Goal: Task Accomplishment & Management: Complete application form

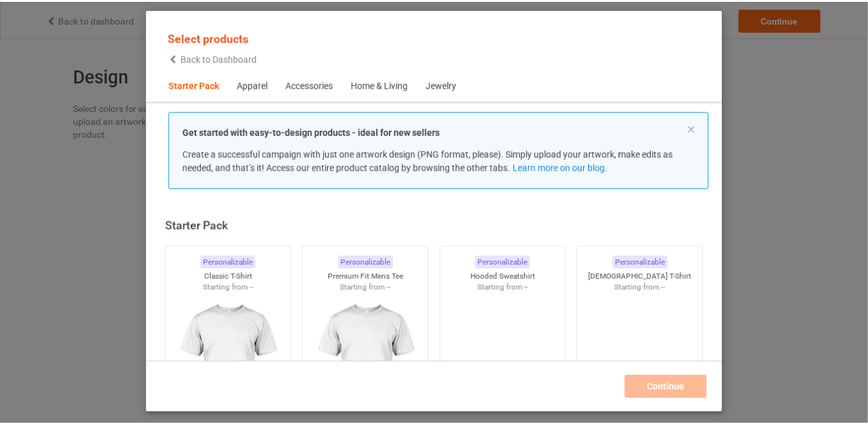
scroll to position [16, 0]
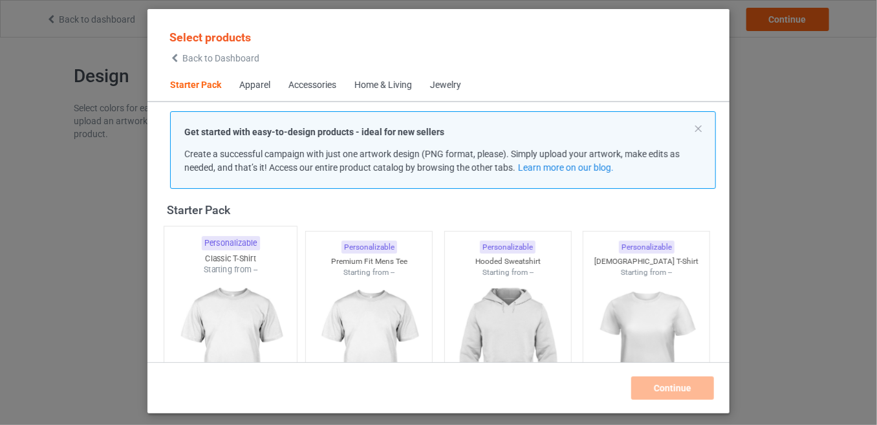
click at [262, 279] on img at bounding box center [230, 351] width 122 height 152
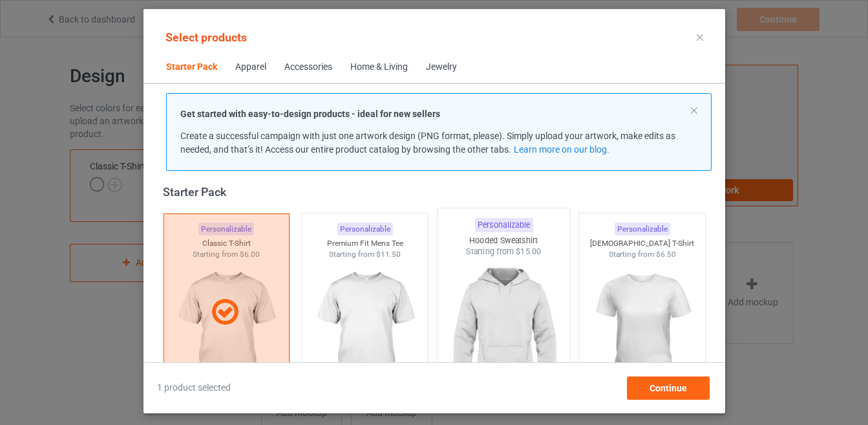
click at [480, 316] on img at bounding box center [504, 333] width 122 height 152
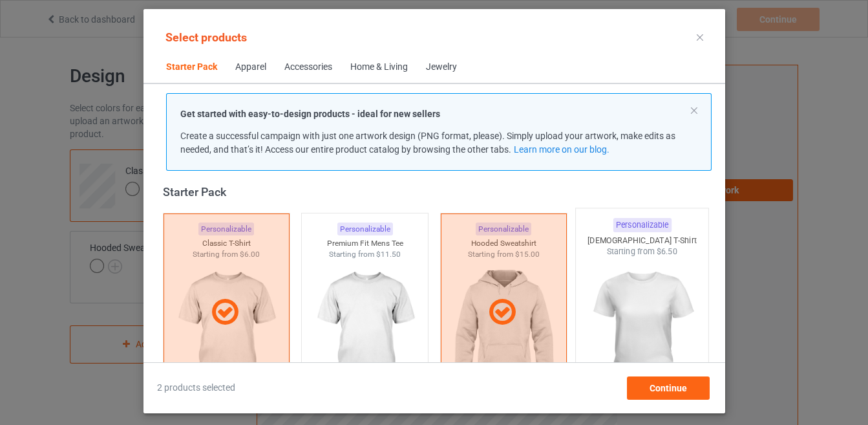
click at [608, 314] on img at bounding box center [642, 333] width 122 height 152
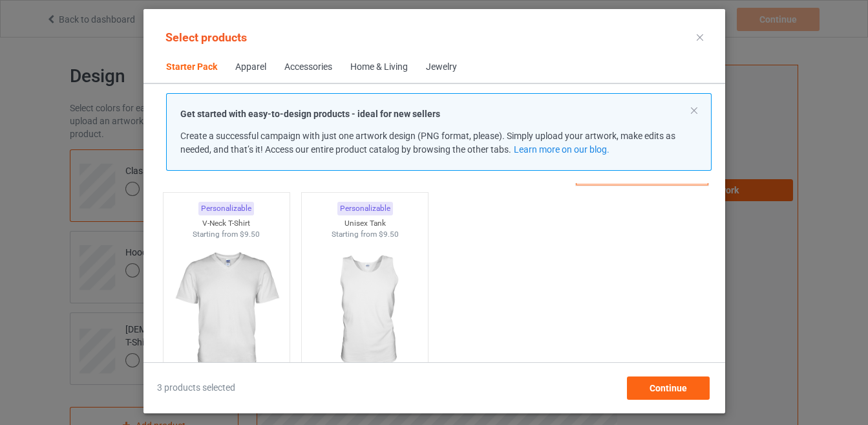
scroll to position [272, 0]
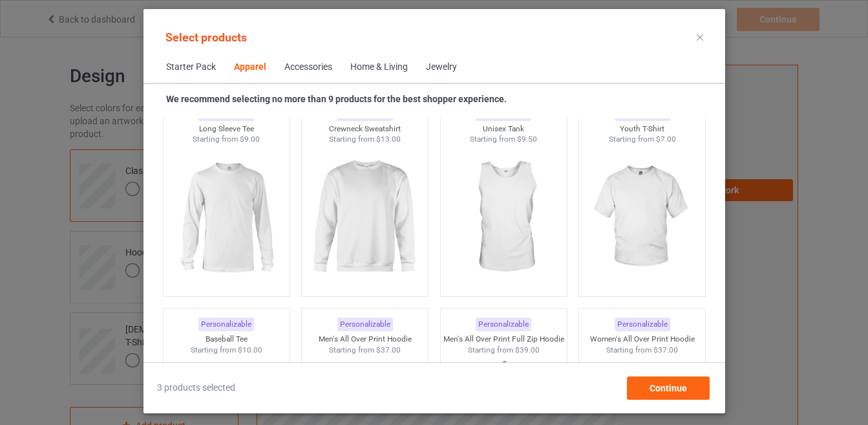
scroll to position [970, 0]
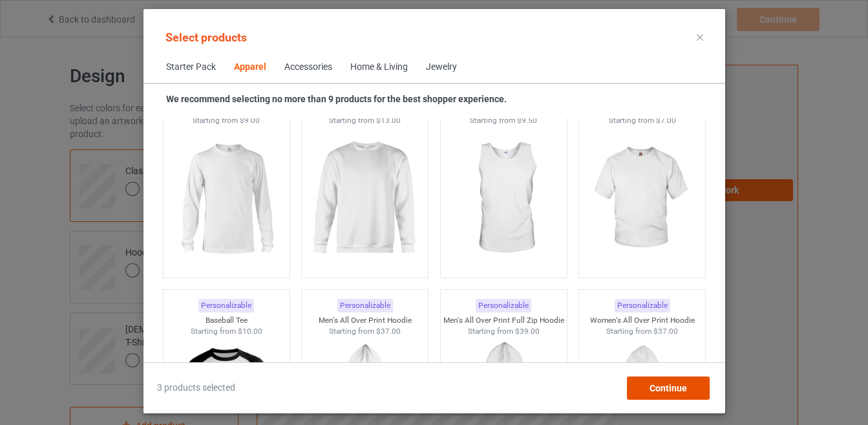
click at [636, 392] on div "Continue" at bounding box center [667, 387] width 83 height 23
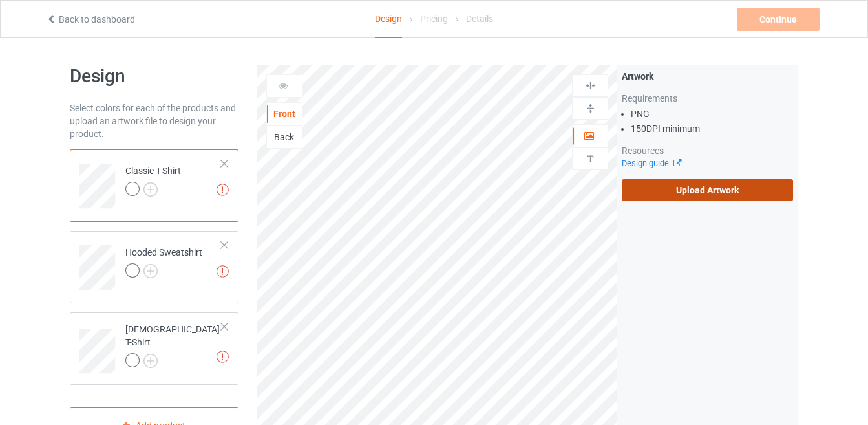
click at [714, 193] on label "Upload Artwork" at bounding box center [707, 190] width 171 height 22
click at [0, 0] on input "Upload Artwork" at bounding box center [0, 0] width 0 height 0
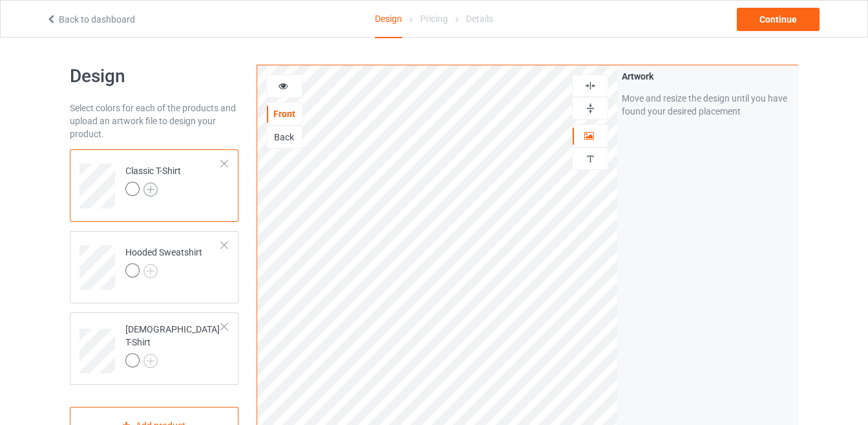
click at [150, 190] on img at bounding box center [151, 189] width 14 height 14
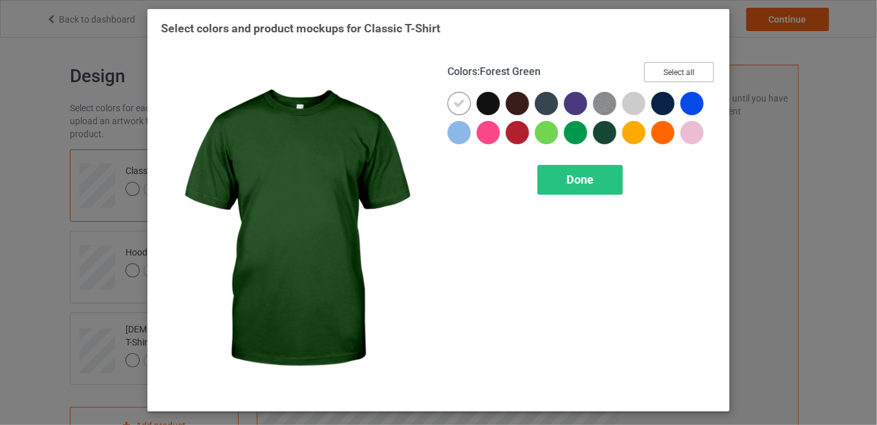
click at [687, 71] on button "Select all" at bounding box center [679, 72] width 70 height 20
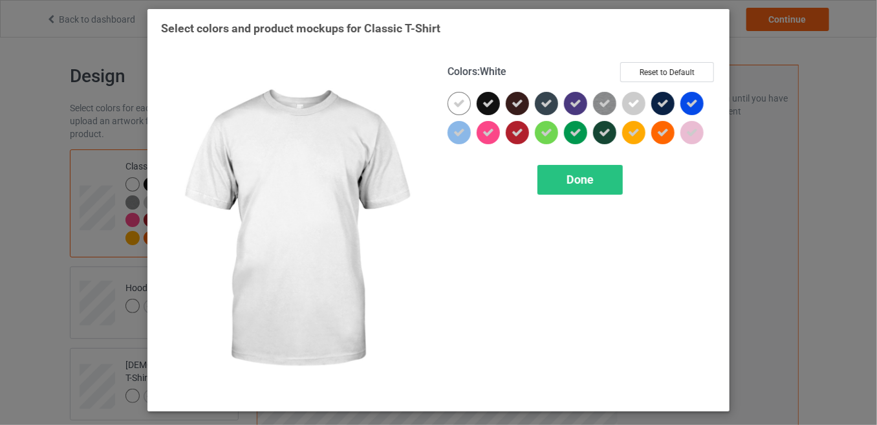
click at [463, 100] on icon at bounding box center [459, 104] width 12 height 12
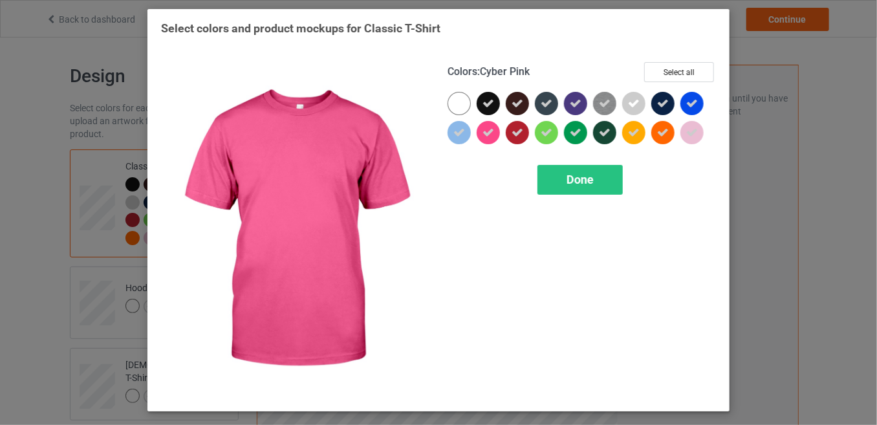
click at [484, 132] on icon at bounding box center [488, 133] width 12 height 12
click at [484, 132] on div at bounding box center [487, 132] width 23 height 23
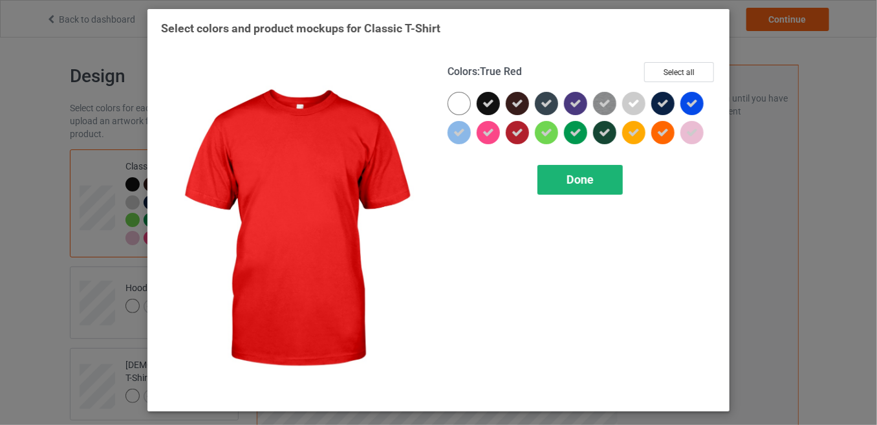
click at [546, 167] on div "Done" at bounding box center [579, 180] width 85 height 30
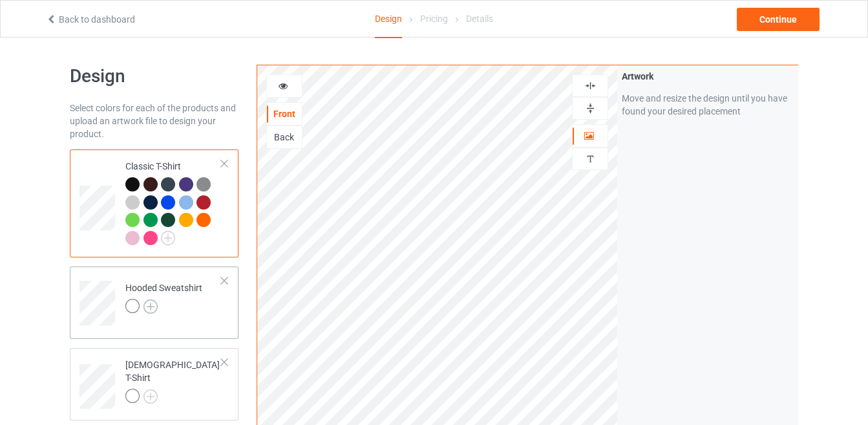
click at [145, 306] on img at bounding box center [151, 306] width 14 height 14
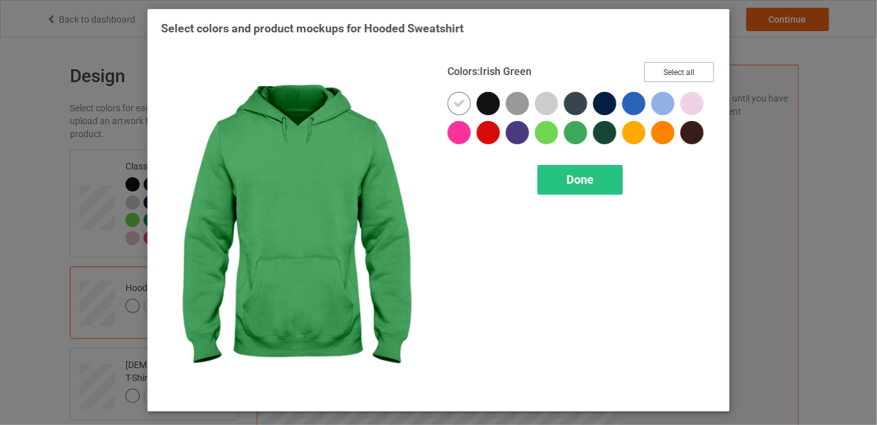
click at [683, 74] on button "Select all" at bounding box center [679, 72] width 70 height 20
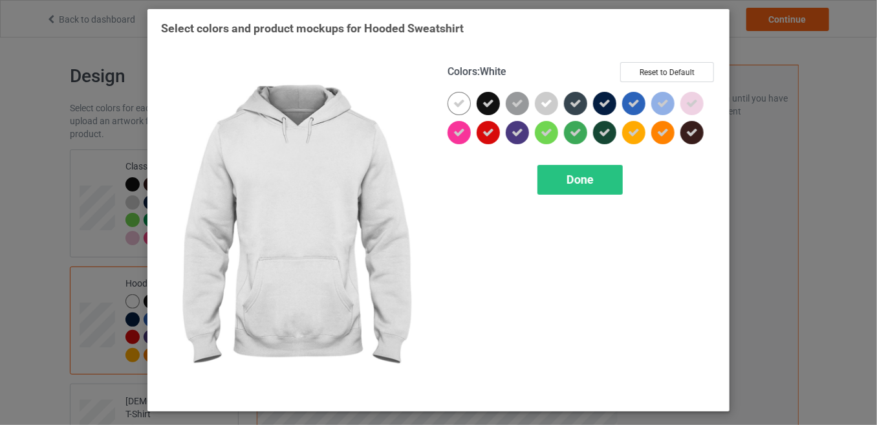
click at [459, 93] on div at bounding box center [458, 103] width 23 height 23
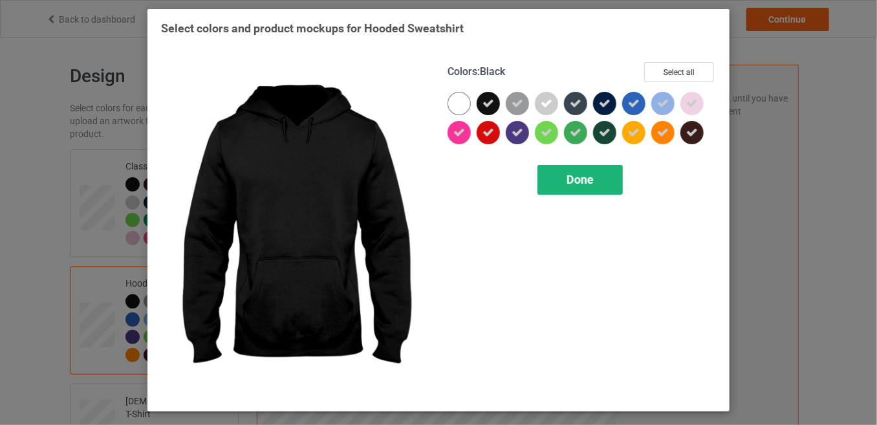
click at [561, 173] on div "Done" at bounding box center [579, 180] width 85 height 30
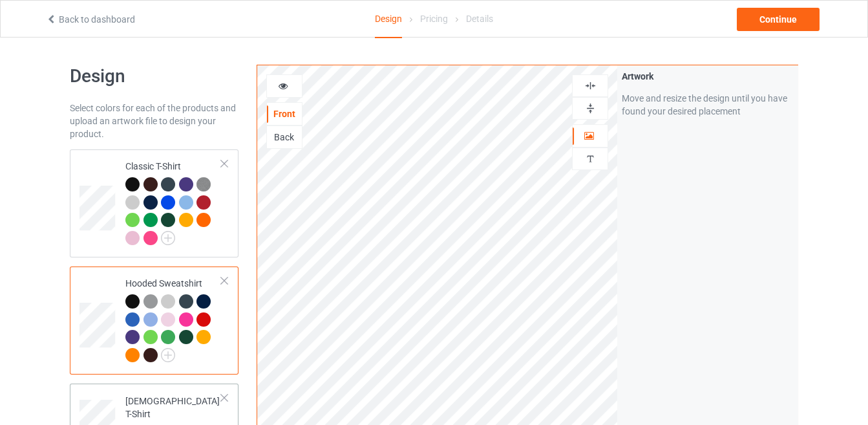
click at [147, 424] on img at bounding box center [151, 432] width 14 height 14
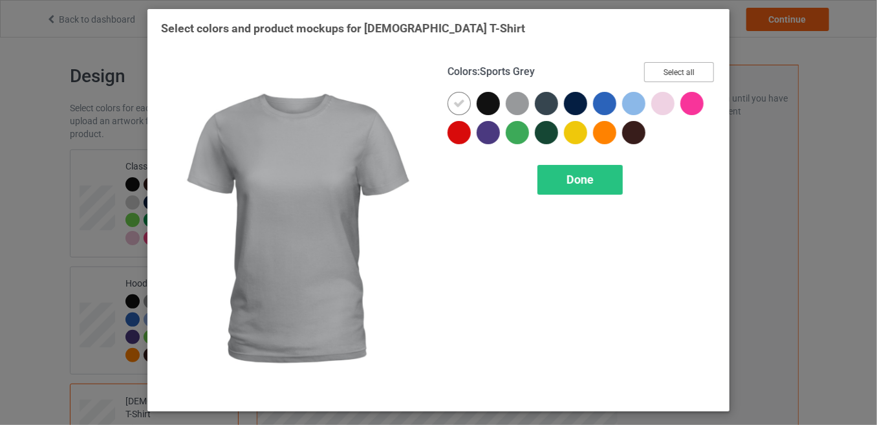
click at [654, 73] on button "Select all" at bounding box center [679, 72] width 70 height 20
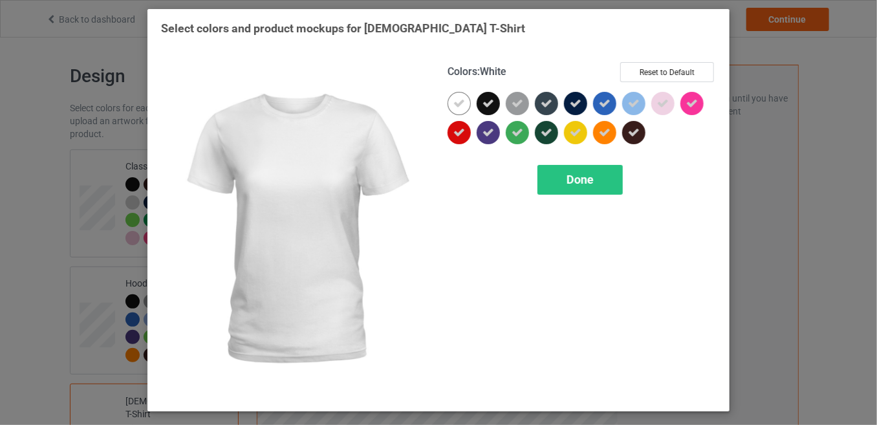
click at [453, 98] on icon at bounding box center [459, 104] width 12 height 12
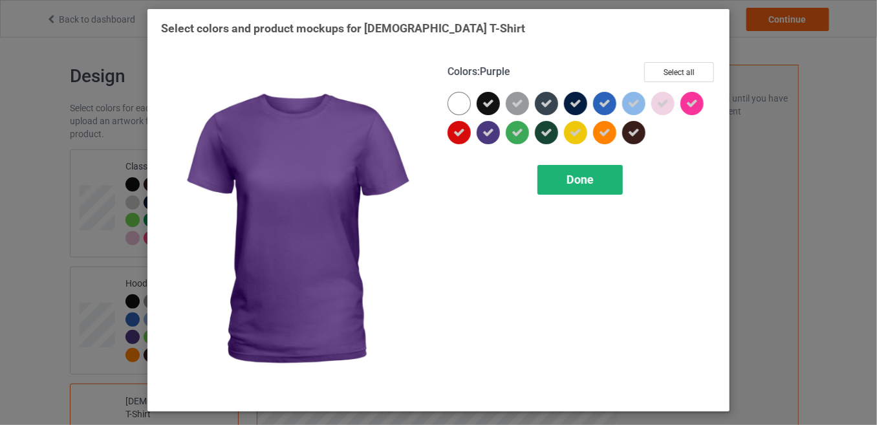
click at [564, 189] on div "Done" at bounding box center [579, 180] width 85 height 30
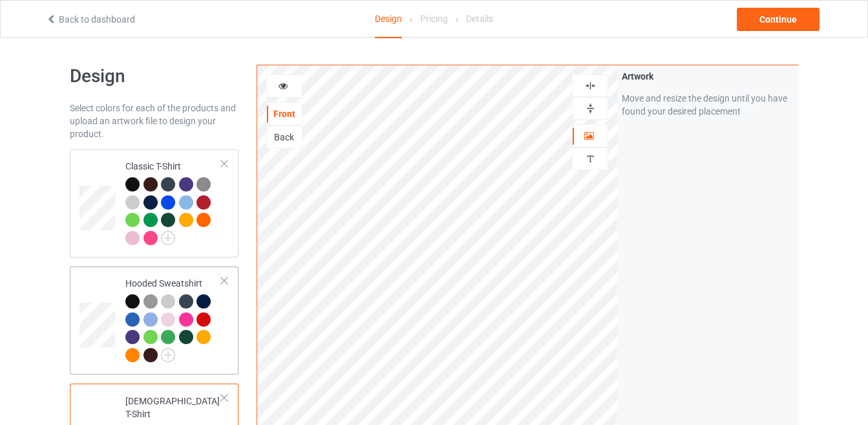
click at [189, 356] on div at bounding box center [173, 329] width 96 height 71
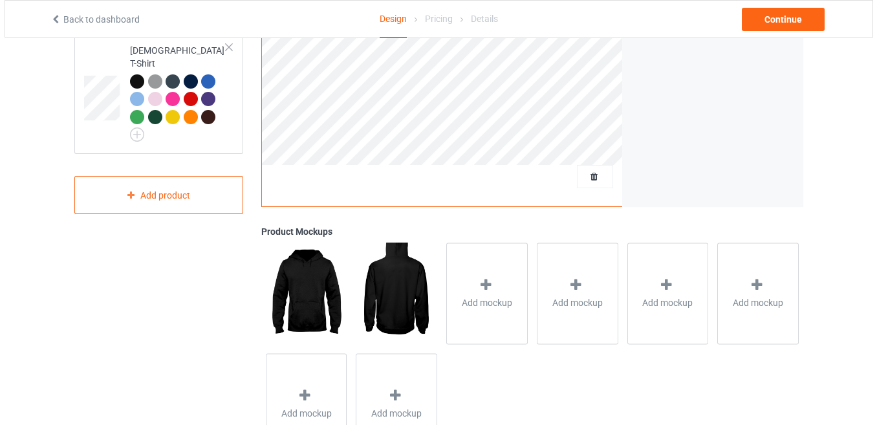
scroll to position [357, 0]
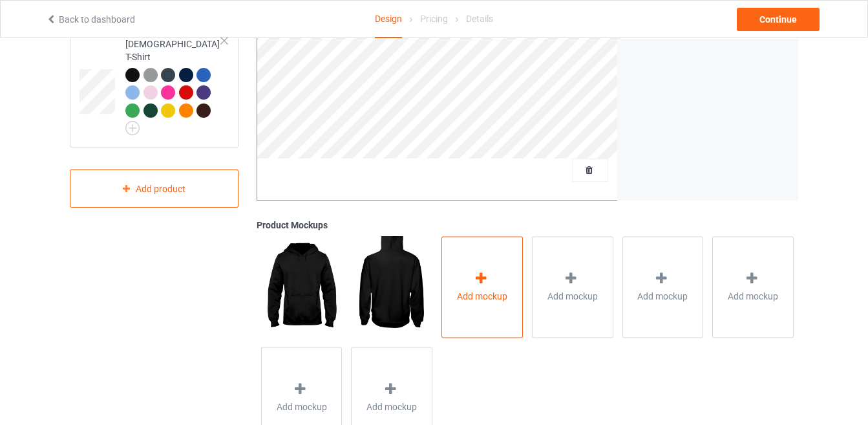
click at [489, 303] on div "Add mockup" at bounding box center [482, 287] width 81 height 102
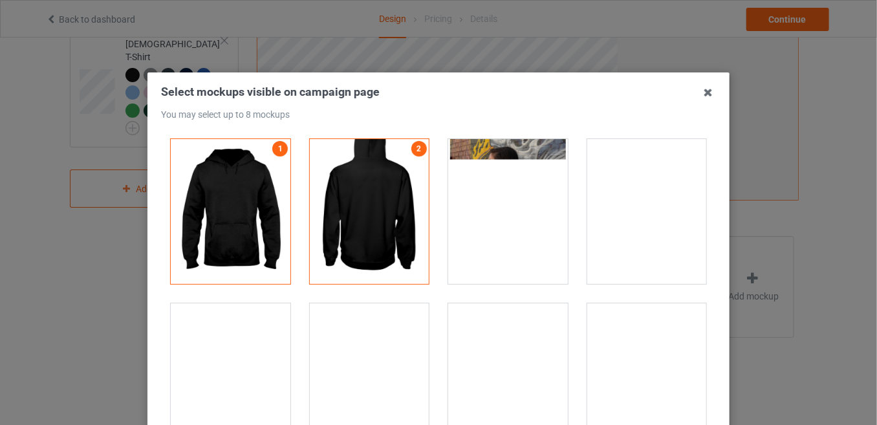
click at [219, 380] on div at bounding box center [231, 375] width 120 height 145
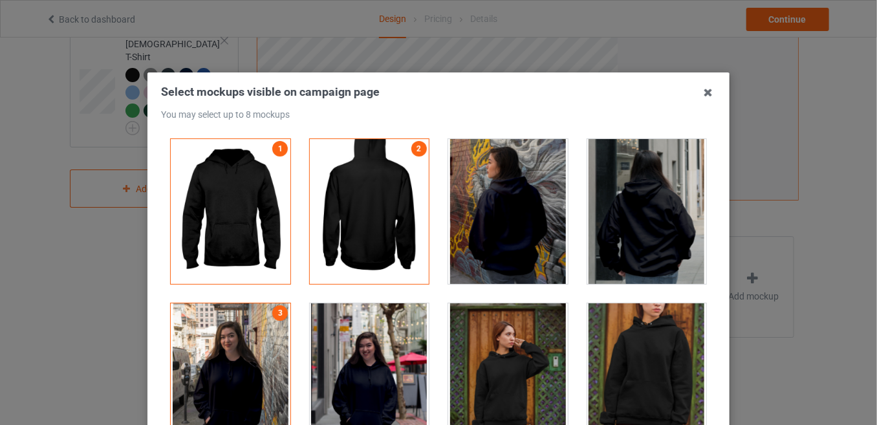
click at [380, 332] on div at bounding box center [370, 375] width 120 height 145
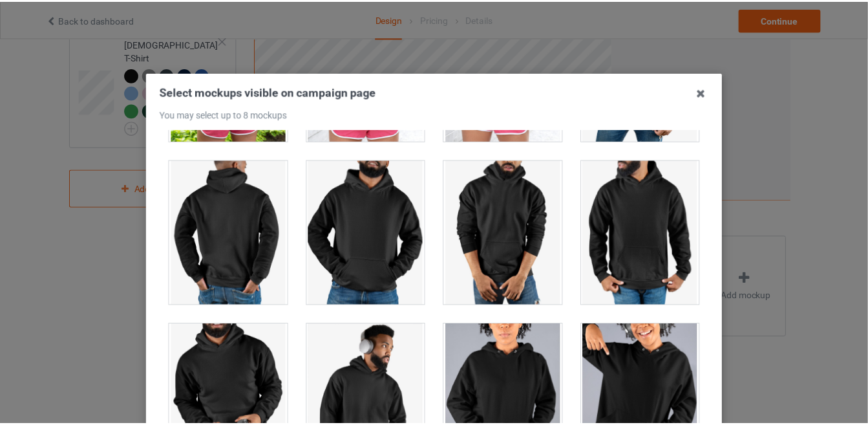
scroll to position [175, 0]
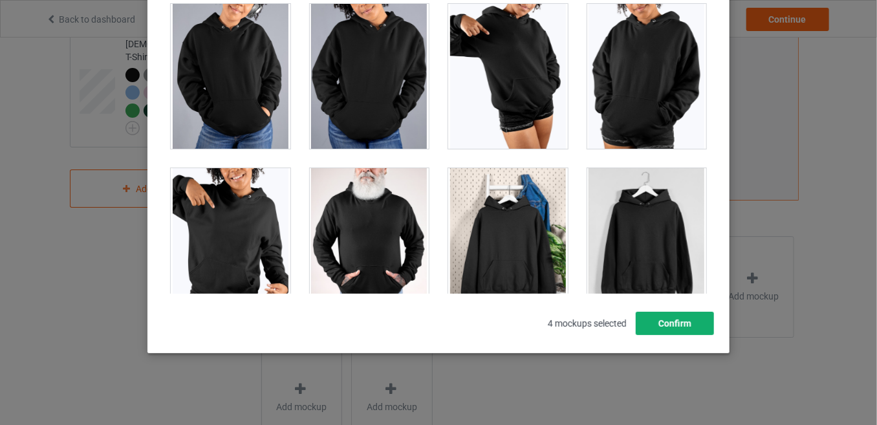
click at [681, 332] on button "Confirm" at bounding box center [675, 323] width 78 height 23
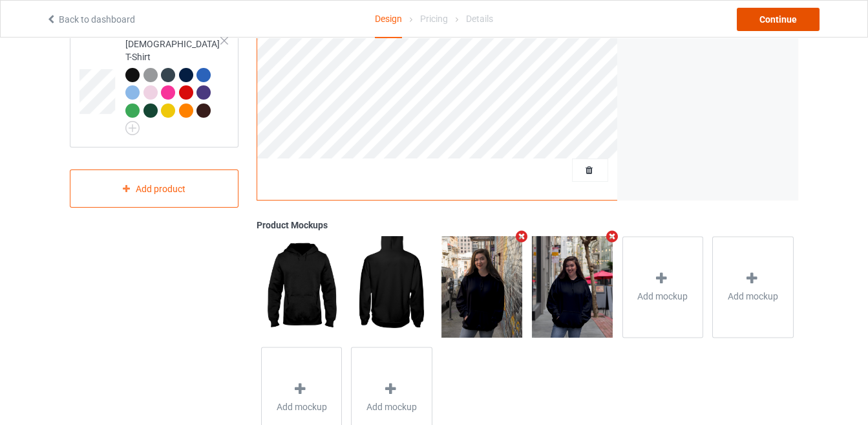
click at [768, 15] on div "Continue" at bounding box center [778, 19] width 83 height 23
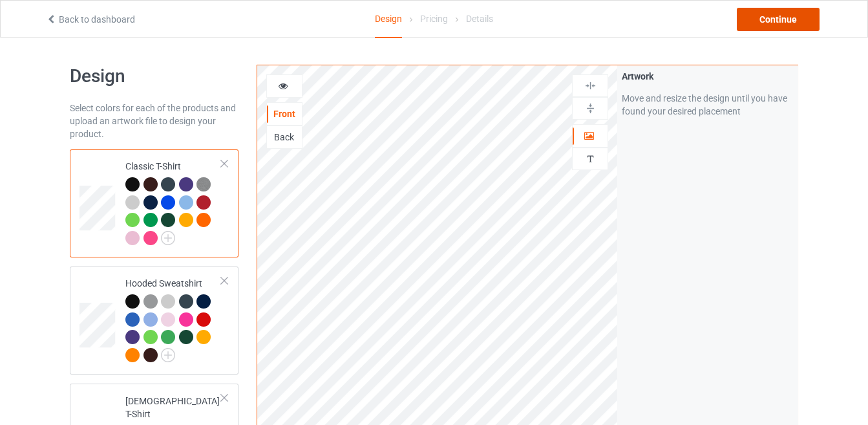
click at [771, 21] on div "Continue" at bounding box center [778, 19] width 83 height 23
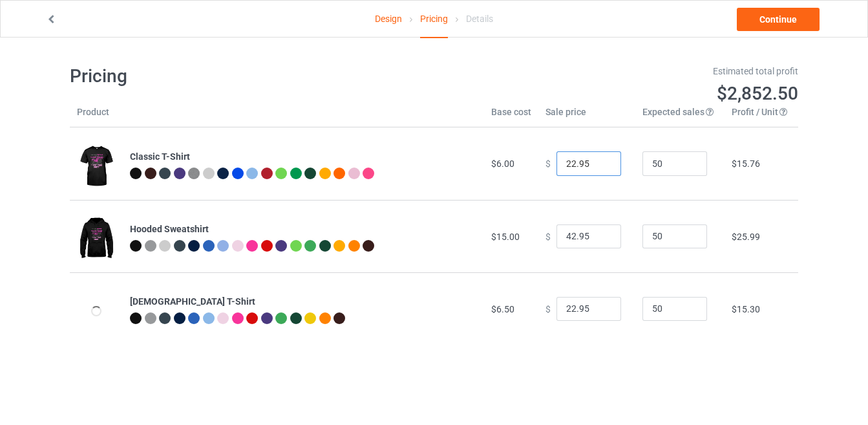
click at [570, 164] on input "22.95" at bounding box center [589, 163] width 65 height 25
type input "19.95"
click at [568, 235] on input "42.95" at bounding box center [589, 236] width 65 height 25
type input "40.95"
click at [568, 309] on input "22.95" at bounding box center [589, 309] width 65 height 25
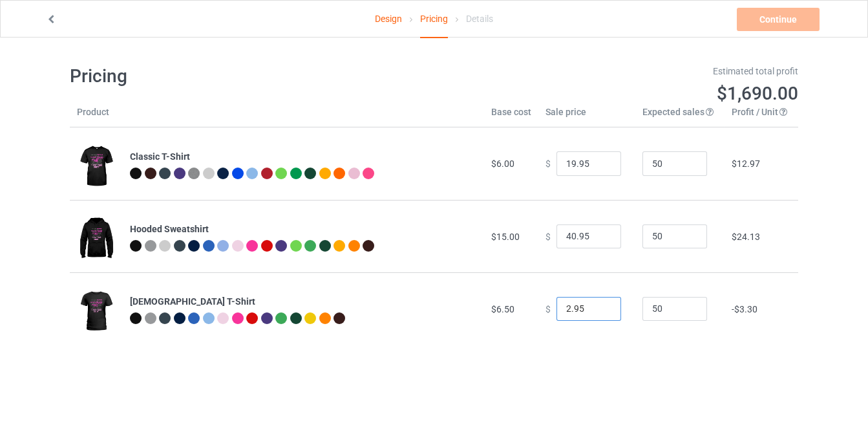
type input "21.95"
click at [751, 30] on link "Continue" at bounding box center [778, 19] width 83 height 23
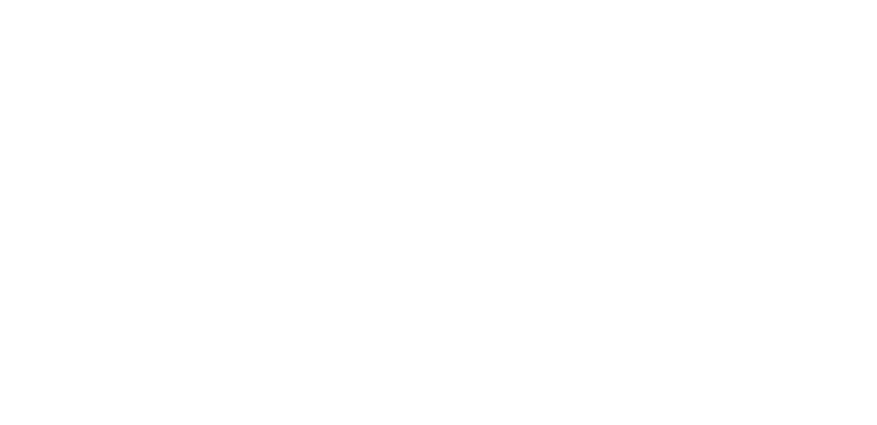
click at [751, 30] on body at bounding box center [438, 212] width 877 height 425
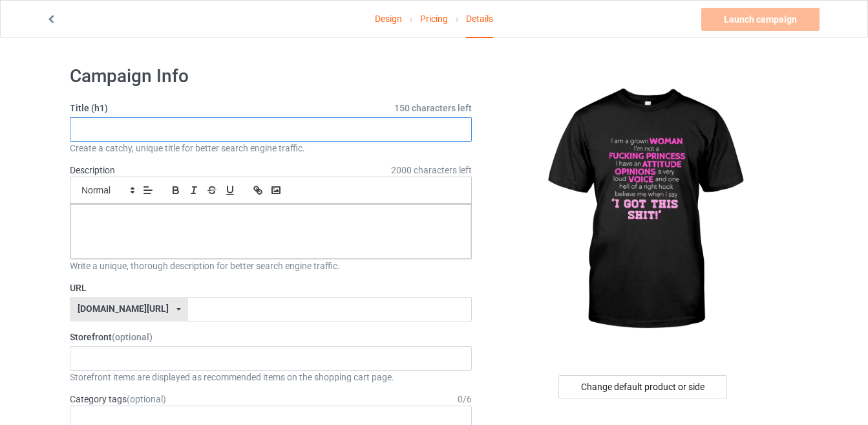
click at [300, 131] on input "text" at bounding box center [271, 129] width 402 height 25
type input "I AM A GROWN WOMAN SHIRT"
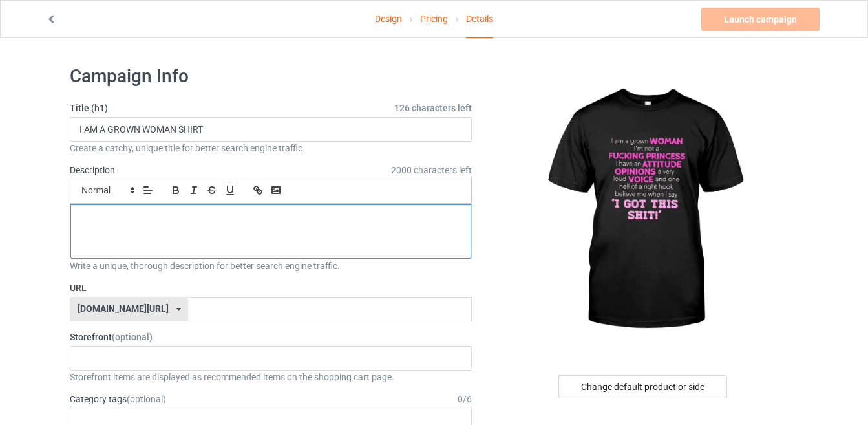
click at [295, 216] on p at bounding box center [271, 219] width 380 height 12
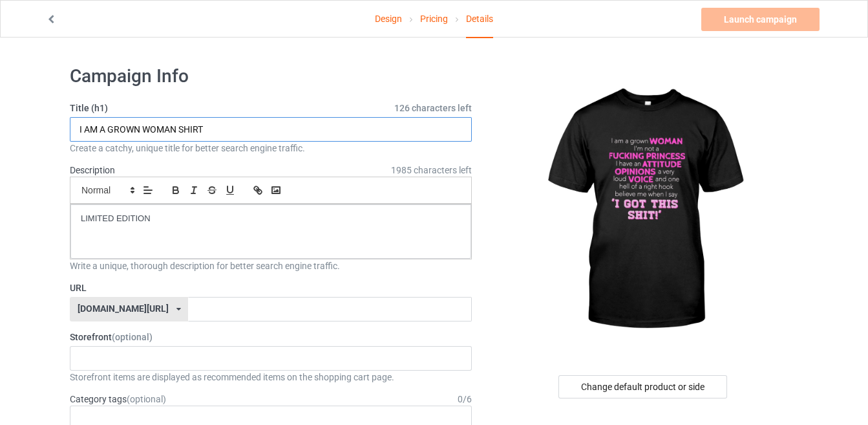
drag, startPoint x: 211, startPoint y: 132, endPoint x: 76, endPoint y: 128, distance: 135.2
click at [76, 128] on input "I AM A GROWN WOMAN SHIRT" at bounding box center [271, 129] width 402 height 25
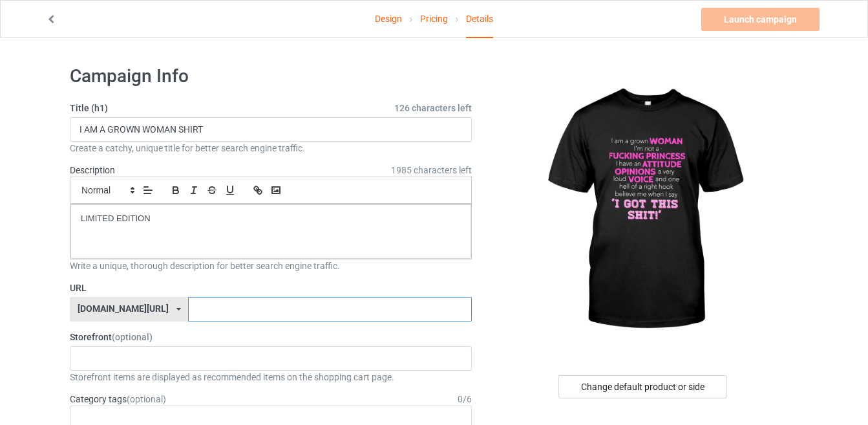
click at [194, 306] on input "text" at bounding box center [329, 309] width 283 height 25
paste input "I AM A GROWN WOMAN SHIRT"
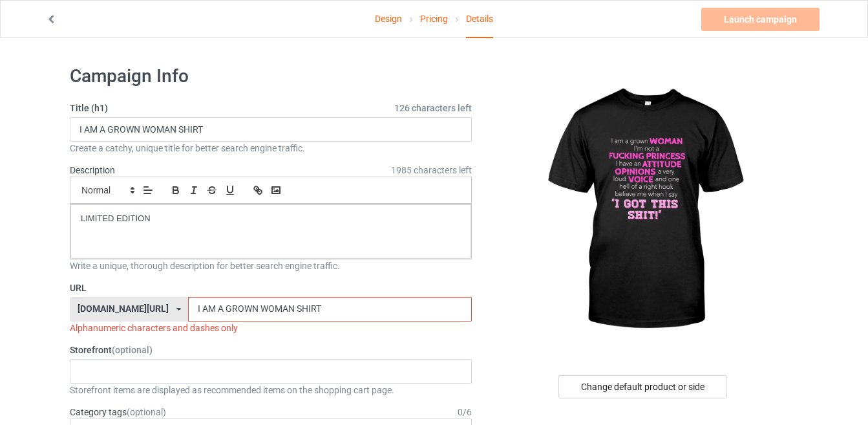
click at [261, 307] on input "I AM A GROWN WOMAN SHIRT" at bounding box center [329, 309] width 283 height 25
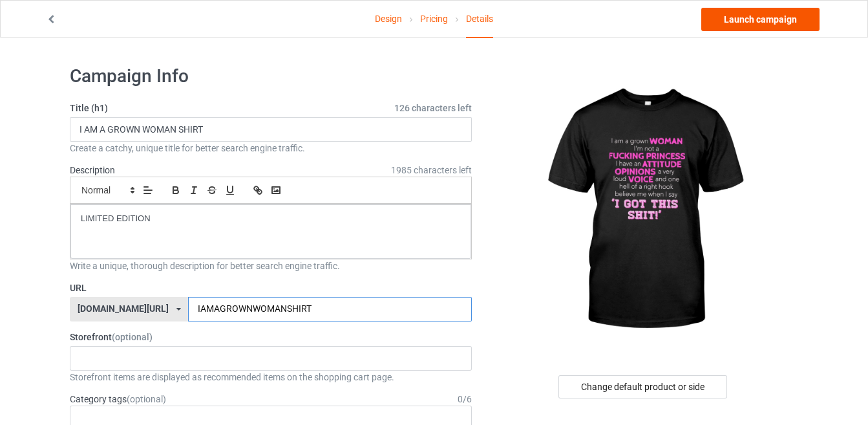
type input "IAMAGROWNWOMANSHIRT"
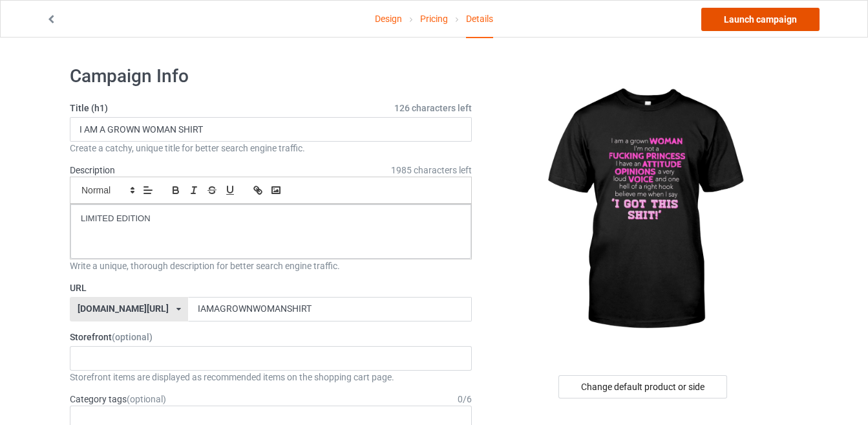
click at [767, 17] on link "Launch campaign" at bounding box center [760, 19] width 118 height 23
